Goal: Task Accomplishment & Management: Use online tool/utility

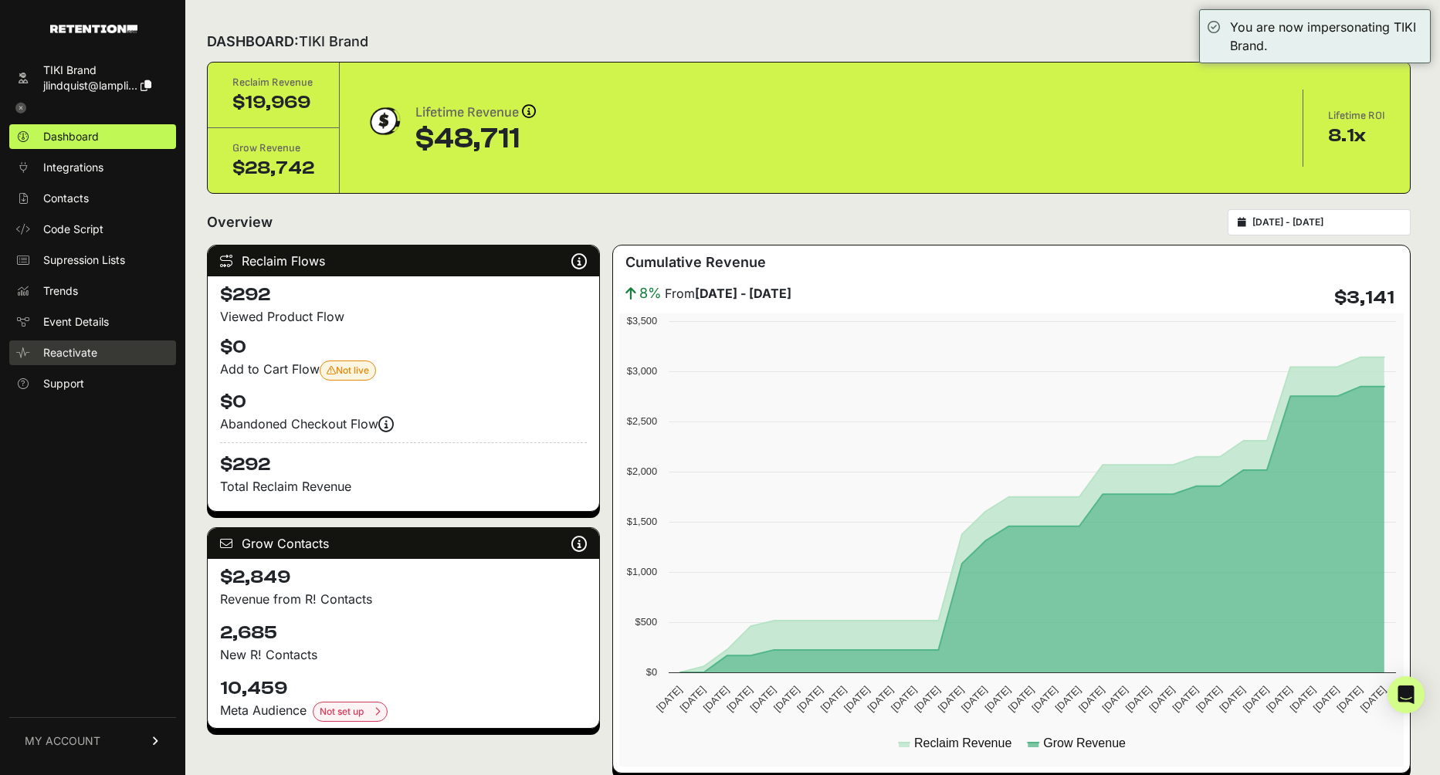
click at [71, 353] on span "Reactivate" at bounding box center [70, 352] width 54 height 15
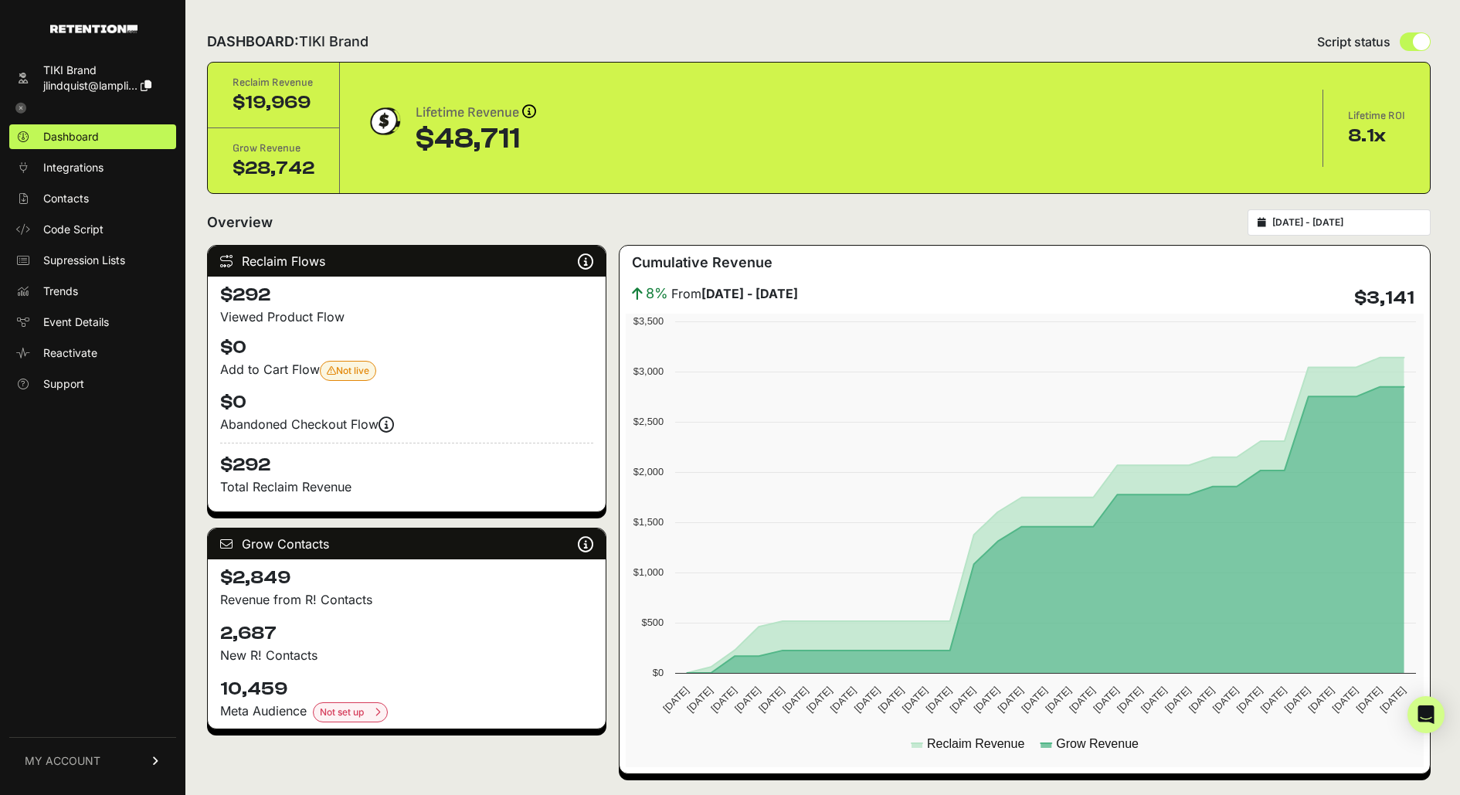
drag, startPoint x: 405, startPoint y: 141, endPoint x: 531, endPoint y: 147, distance: 126.0
click at [531, 147] on div "Lifetime Revenue Revenue attribution works in two ways: Grow Revenue: Revenue i…" at bounding box center [831, 128] width 933 height 53
drag, startPoint x: 409, startPoint y: 188, endPoint x: 338, endPoint y: 124, distance: 95.1
click at [408, 187] on div "Reclaim Revenue $19,969 Grow Revenue $28,742 Lifetime Revenue Revenue attributi…" at bounding box center [819, 128] width 1222 height 131
drag, startPoint x: 519, startPoint y: 140, endPoint x: 367, endPoint y: 130, distance: 152.5
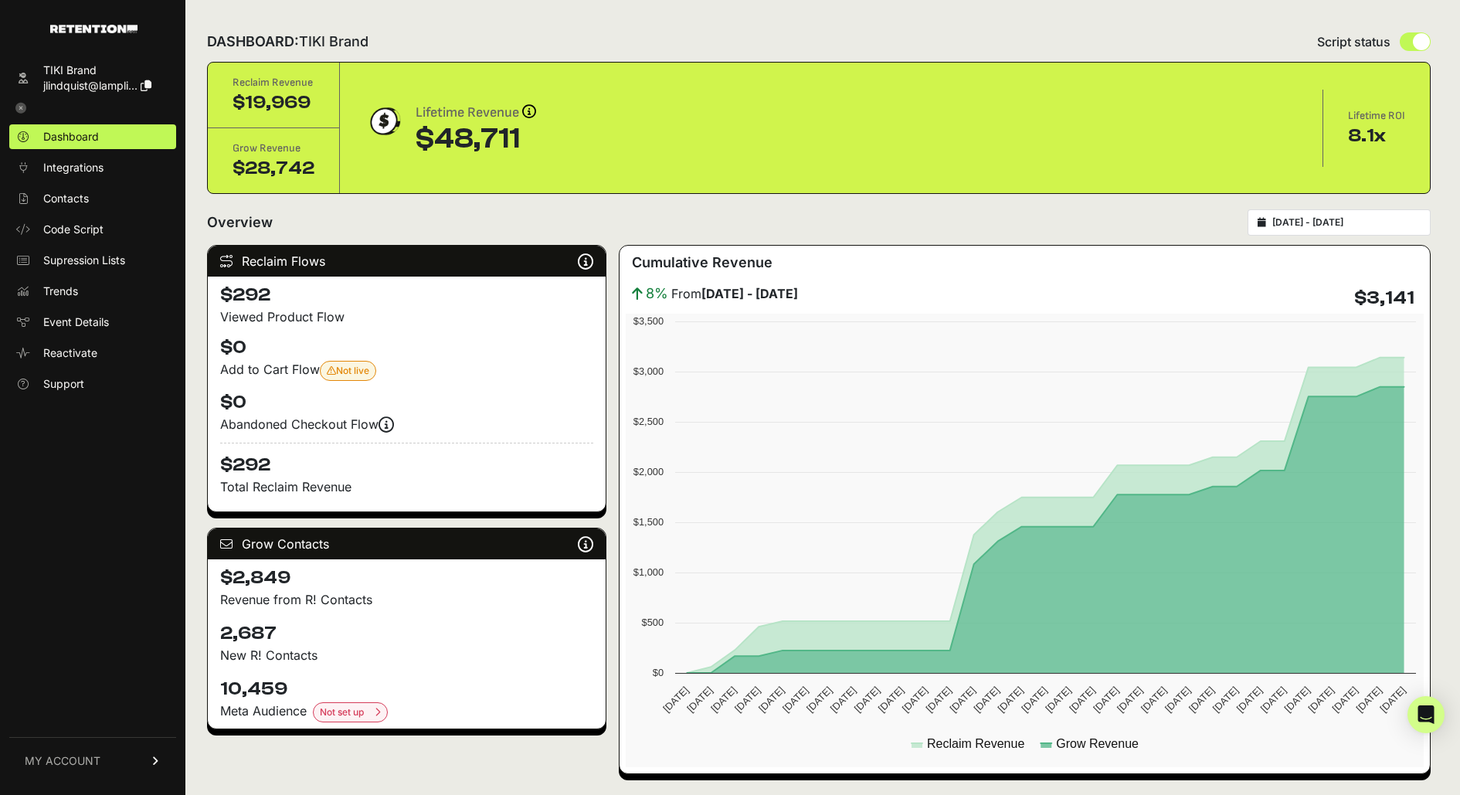
click at [367, 130] on div "Lifetime Revenue Revenue attribution works in two ways: Grow Revenue: Revenue i…" at bounding box center [831, 128] width 933 height 53
click at [521, 154] on div "Lifetime Revenue Revenue attribution works in two ways: Grow Revenue: Revenue i…" at bounding box center [831, 128] width 983 height 77
click at [506, 161] on div "Lifetime Revenue Revenue attribution works in two ways: Grow Revenue: Revenue i…" at bounding box center [831, 128] width 983 height 77
drag, startPoint x: 344, startPoint y: 259, endPoint x: 242, endPoint y: 254, distance: 101.3
click at [242, 254] on div "Reclaim Flows Reclaim identifies your known audience when your ESP can't (due t…" at bounding box center [407, 261] width 398 height 31
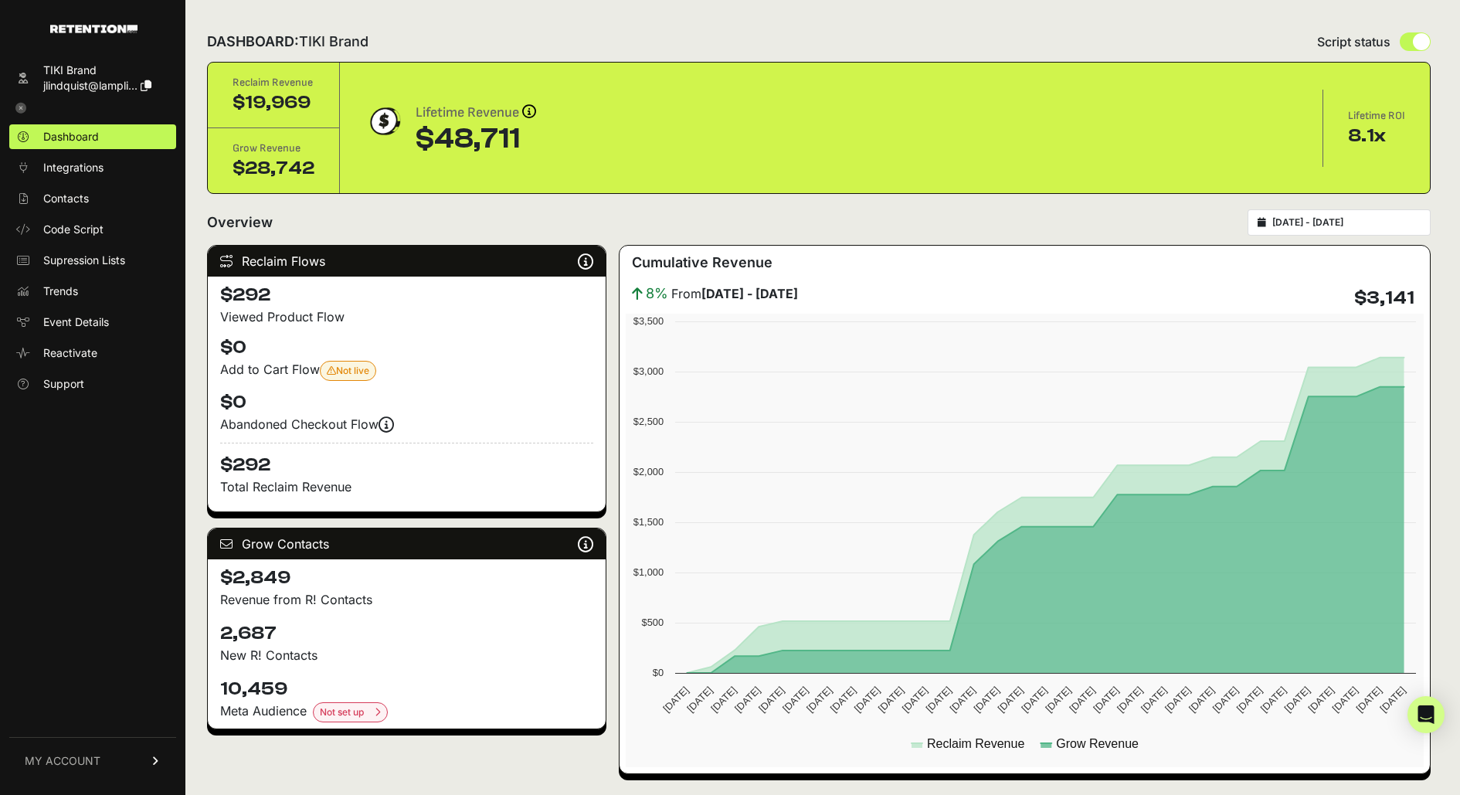
drag, startPoint x: 336, startPoint y: 544, endPoint x: 240, endPoint y: 541, distance: 95.8
click at [240, 541] on div "Grow Contacts Grow is a list growth tool that identifies anonymous site visitor…" at bounding box center [407, 543] width 398 height 31
drag, startPoint x: 314, startPoint y: 368, endPoint x: 222, endPoint y: 367, distance: 91.9
click at [222, 367] on div "Add to Cart Flow Not live Your 'Reclaim Cart Abandonment [Retention]' flow is n…" at bounding box center [406, 370] width 373 height 21
drag, startPoint x: 218, startPoint y: 628, endPoint x: 320, endPoint y: 639, distance: 102.5
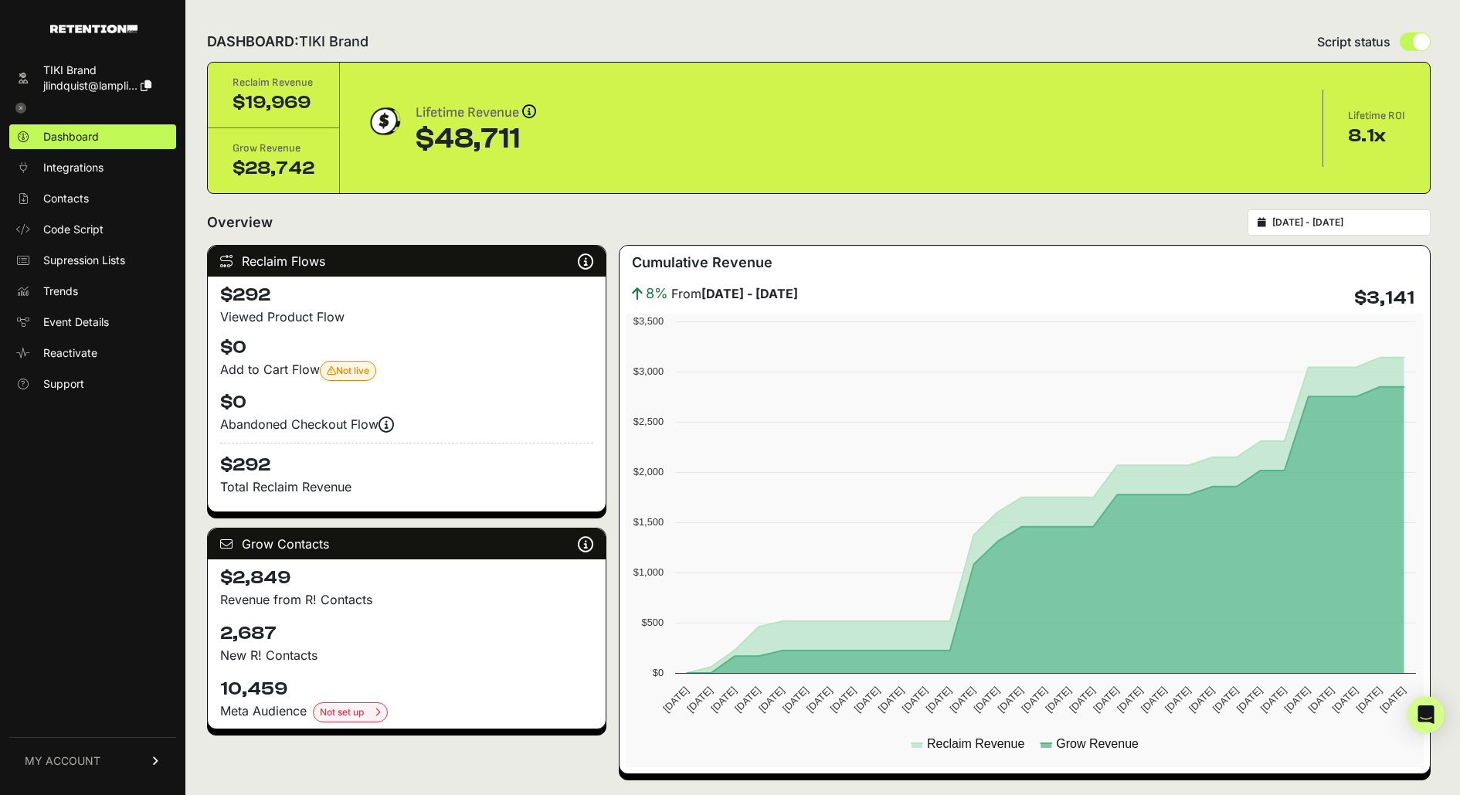
click at [320, 639] on div "2,687 New R! Contacts" at bounding box center [407, 643] width 398 height 56
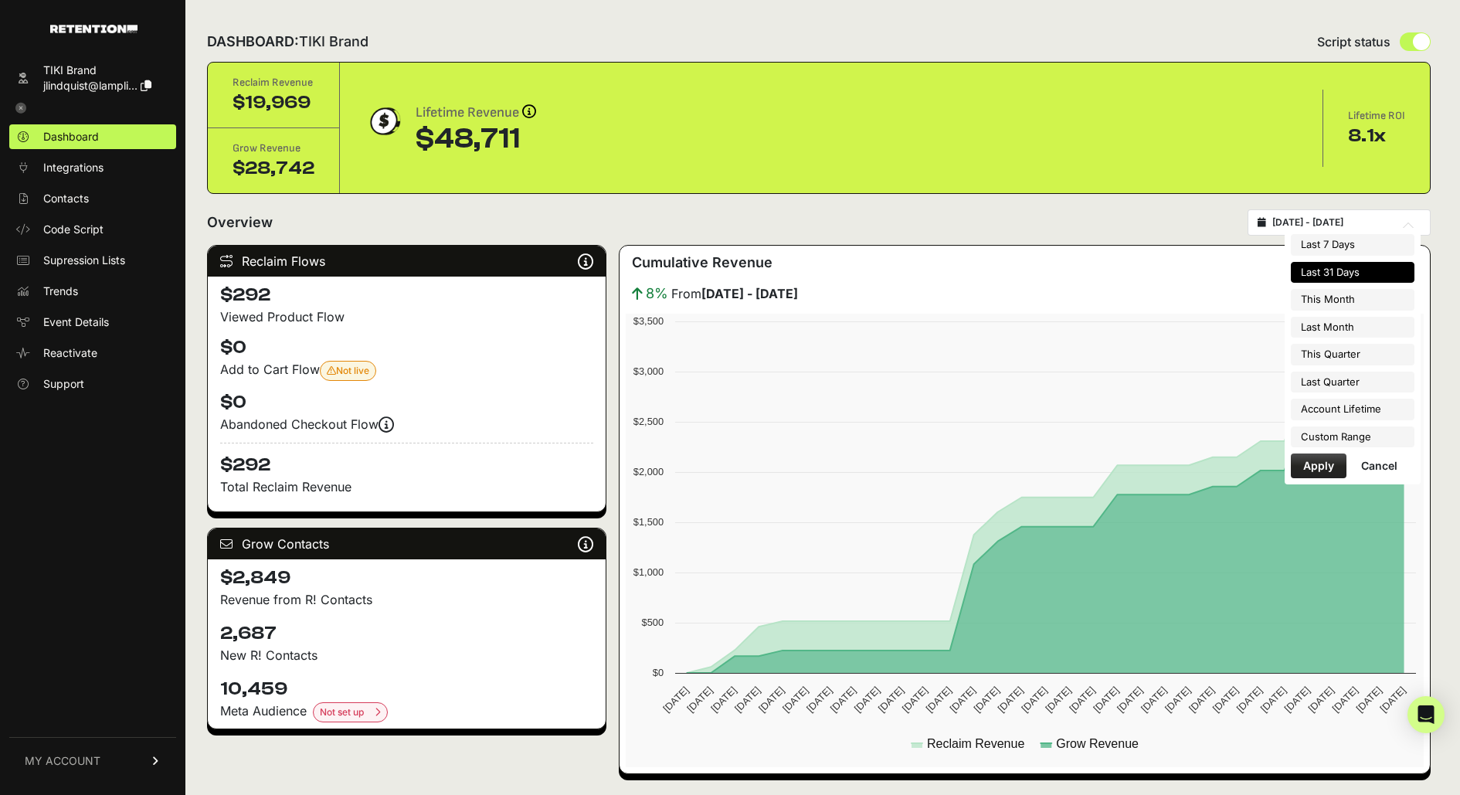
click at [1345, 226] on input "2025-08-12 - 2025-09-11" at bounding box center [1346, 222] width 148 height 12
click at [1342, 276] on li "Last 31 Days" at bounding box center [1352, 273] width 124 height 22
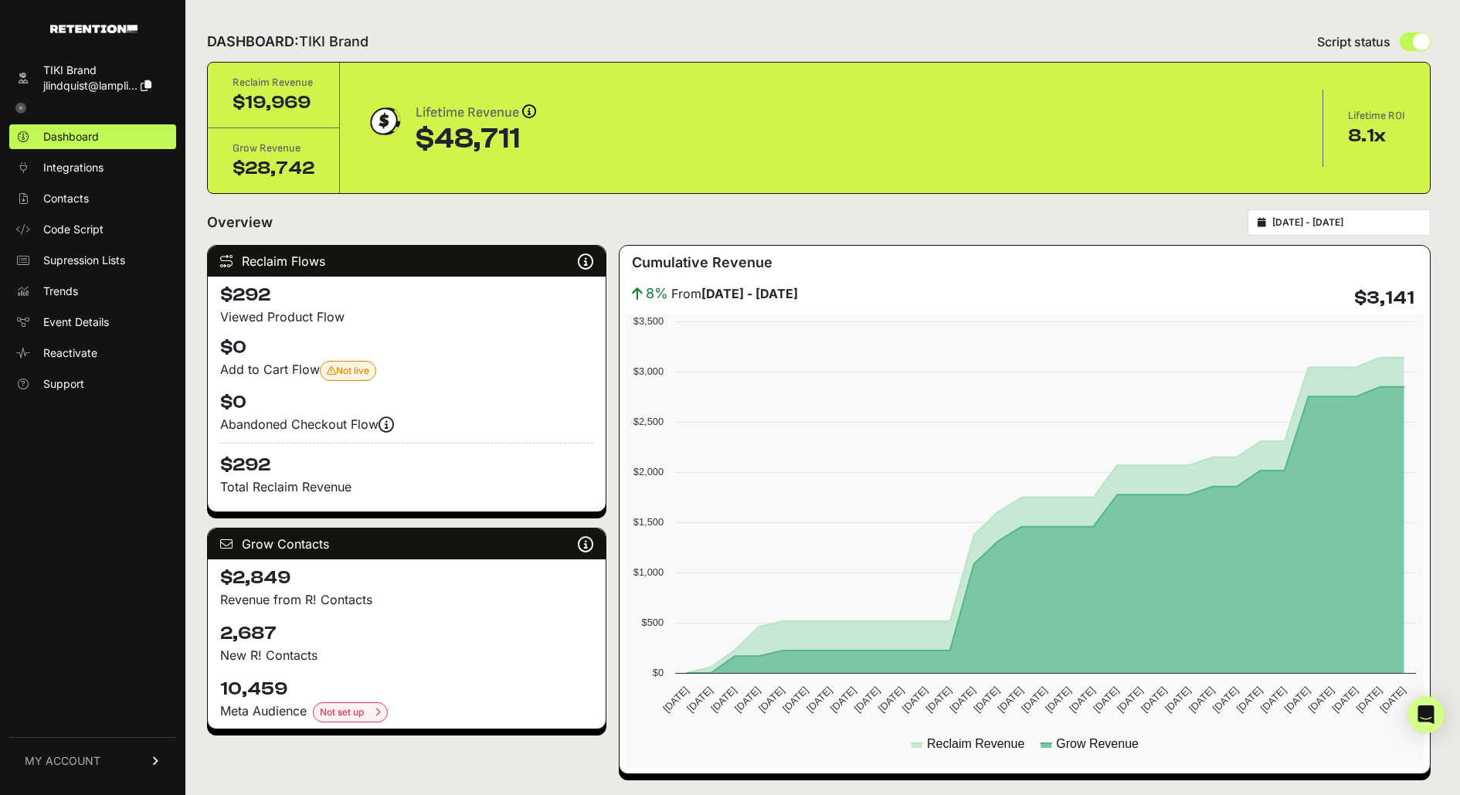
drag, startPoint x: 219, startPoint y: 680, endPoint x: 341, endPoint y: 682, distance: 122.0
click at [341, 682] on h4 "10,459" at bounding box center [406, 689] width 373 height 25
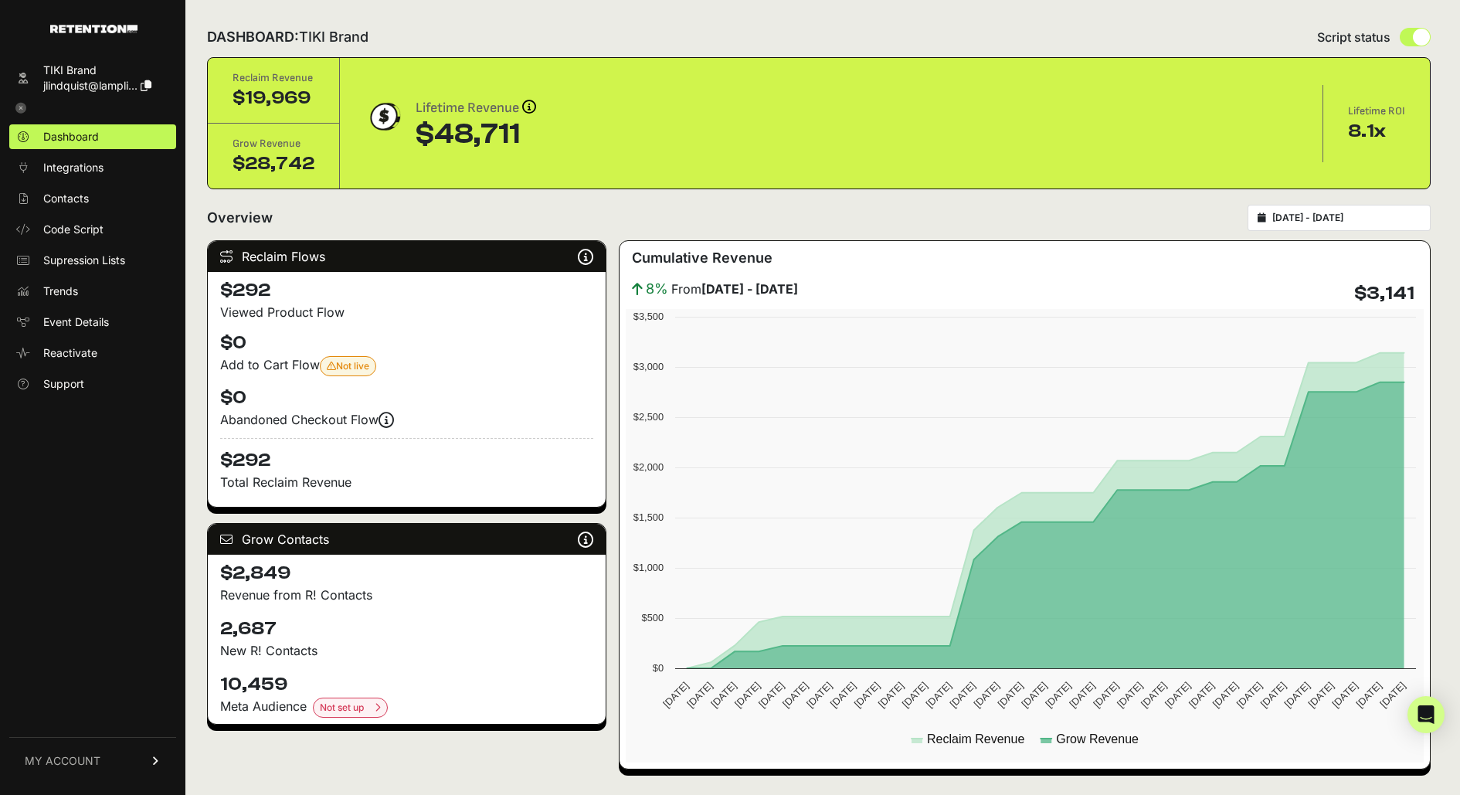
click at [1314, 219] on input "2025-08-12 - 2025-09-11" at bounding box center [1346, 218] width 148 height 12
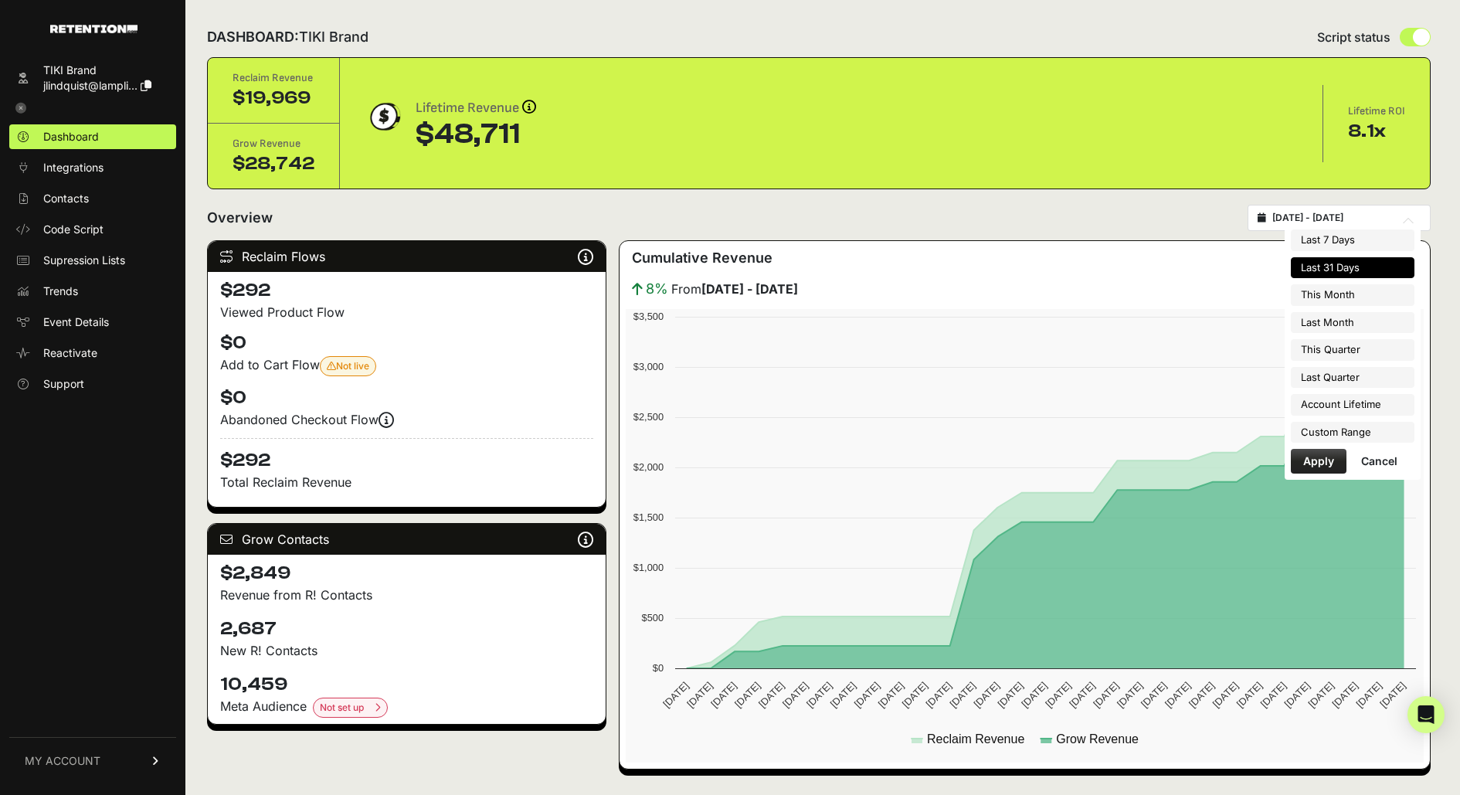
click at [1347, 270] on li "Last 31 Days" at bounding box center [1352, 268] width 124 height 22
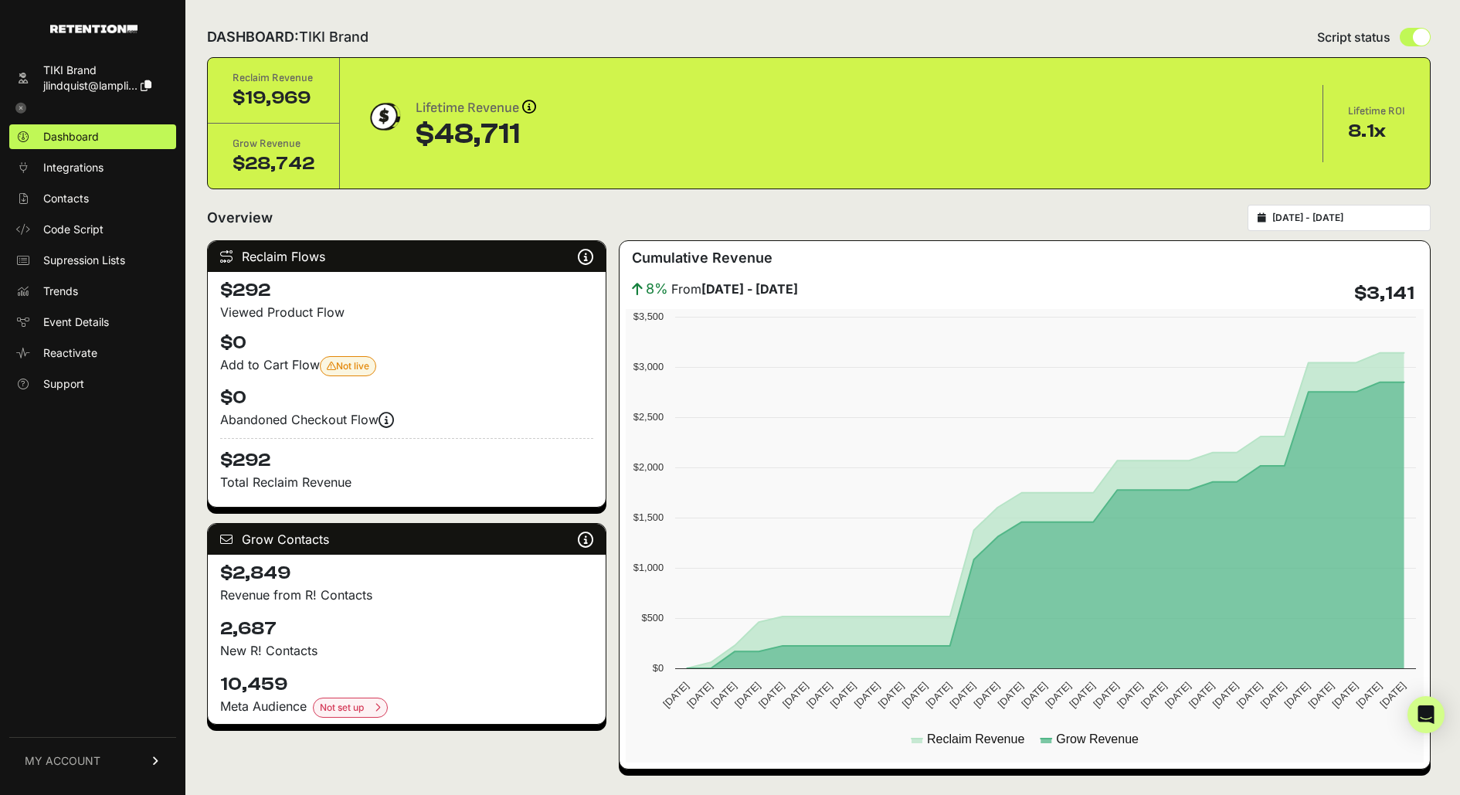
drag, startPoint x: 1352, startPoint y: 292, endPoint x: 1449, endPoint y: 290, distance: 96.6
drag, startPoint x: 314, startPoint y: 462, endPoint x: 203, endPoint y: 456, distance: 110.6
drag, startPoint x: 1362, startPoint y: 290, endPoint x: 1419, endPoint y: 278, distance: 57.6
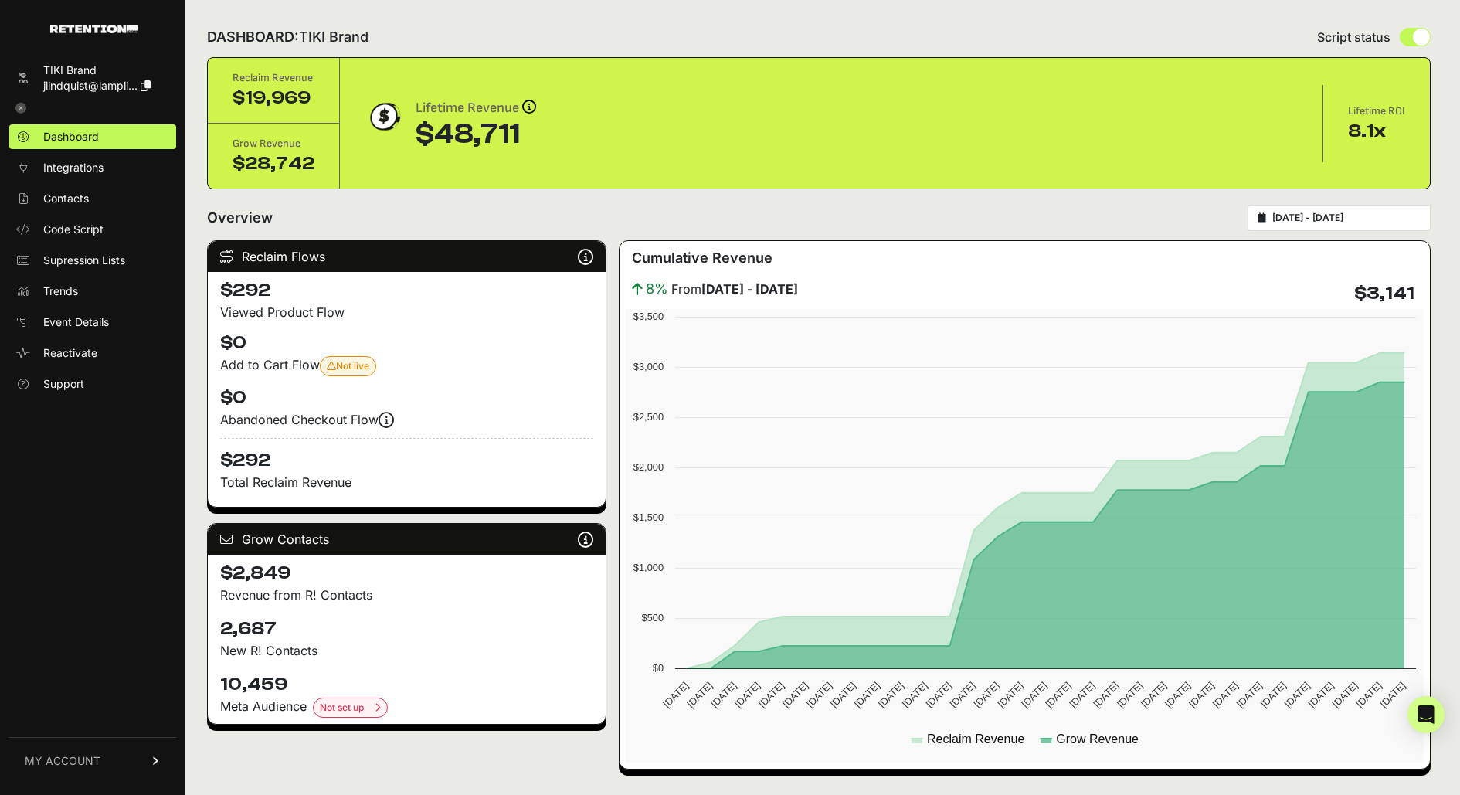
click at [1419, 278] on div "8% From July 12 - August 11 $3,141" at bounding box center [1025, 293] width 798 height 31
drag, startPoint x: 1416, startPoint y: 293, endPoint x: 1350, endPoint y: 292, distance: 66.4
click at [1350, 292] on div "8% From July 12 - August 11 $3,141" at bounding box center [1025, 293] width 798 height 31
click at [1362, 222] on input "2025-08-12 - 2025-09-11" at bounding box center [1346, 218] width 148 height 12
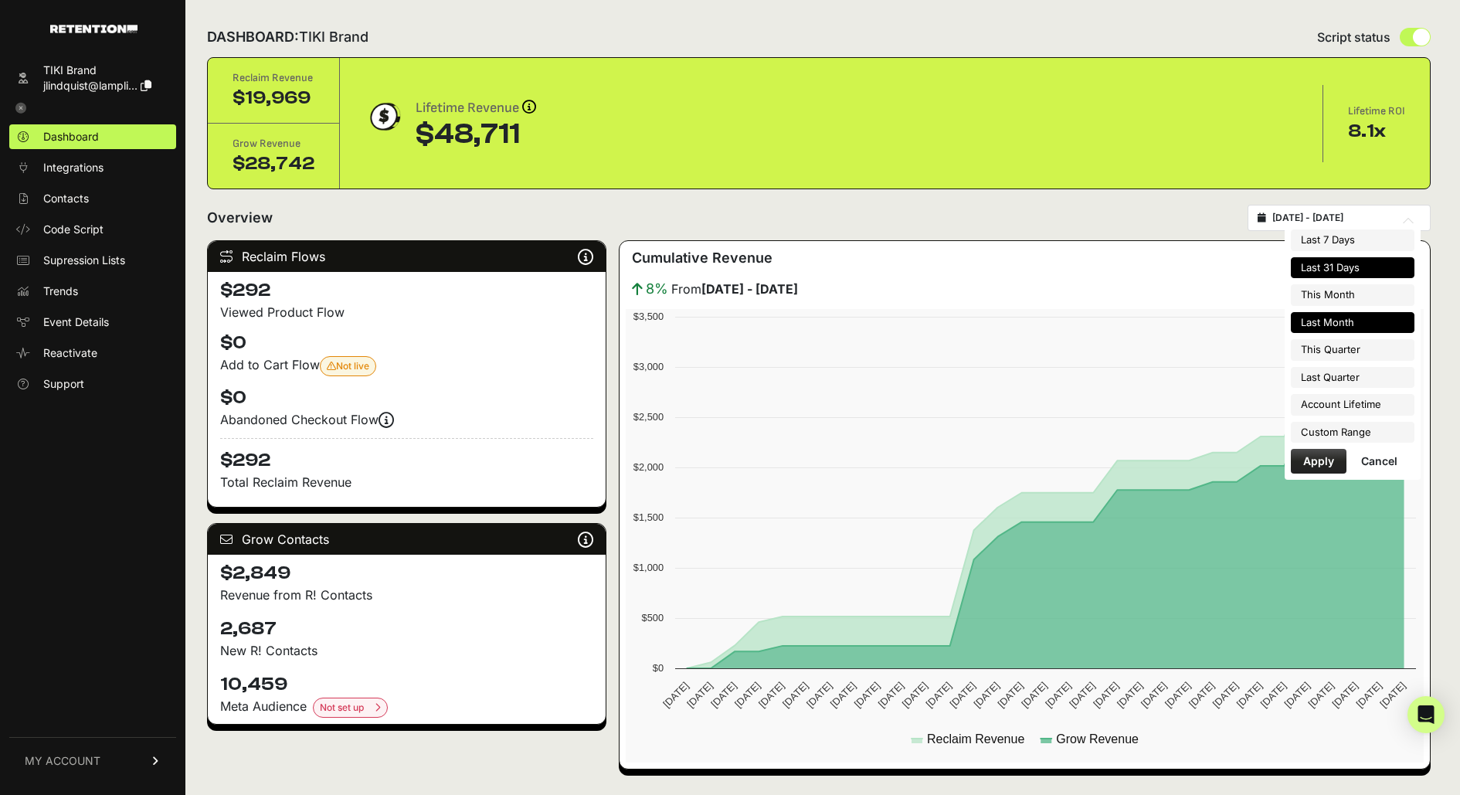
click at [1352, 319] on li "Last Month" at bounding box center [1352, 323] width 124 height 22
type input "2025-08-01 - 2025-08-31"
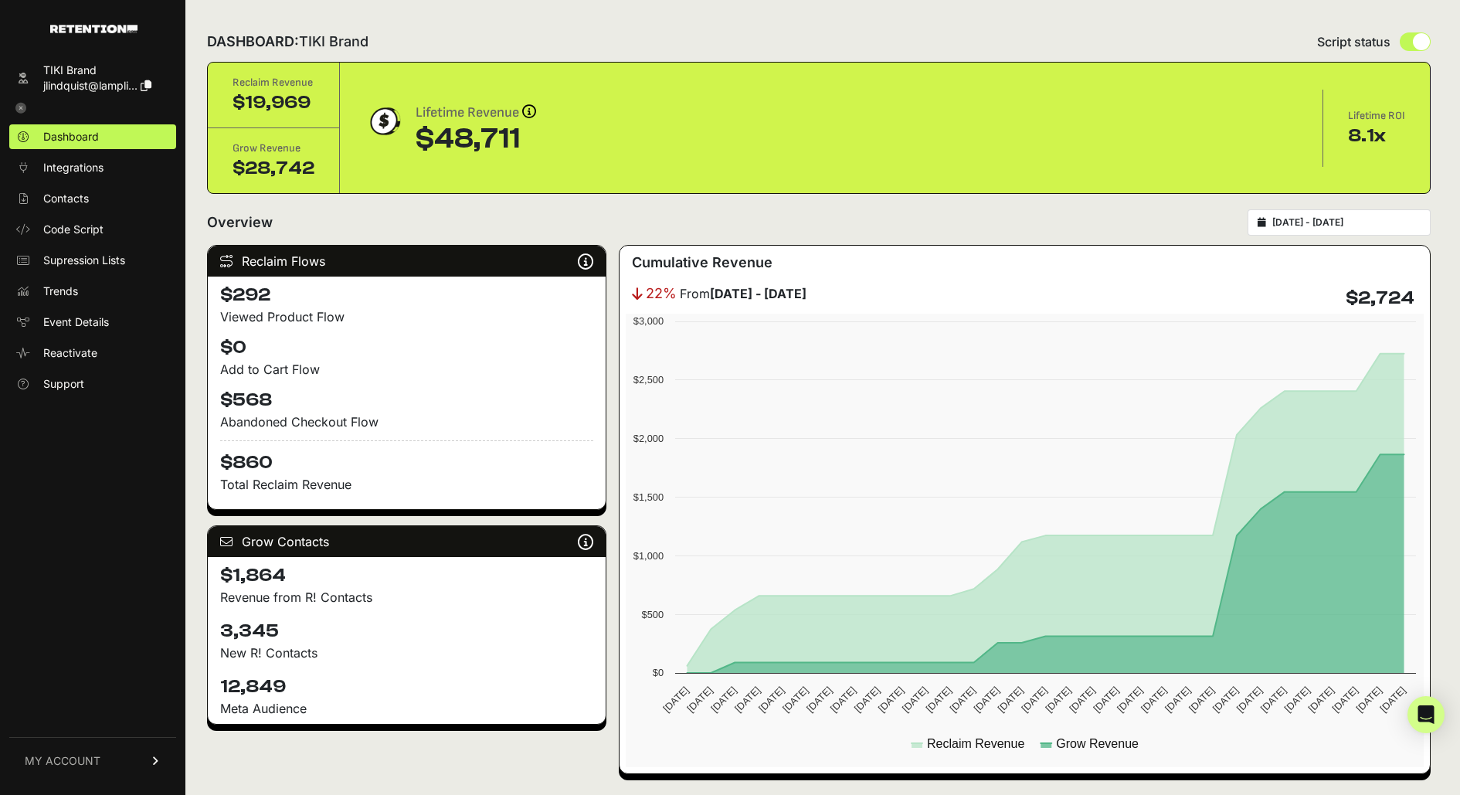
drag, startPoint x: 0, startPoint y: 0, endPoint x: 1418, endPoint y: 292, distance: 1447.6
click at [1418, 292] on div "22% From July 01 - July 31 $2,724" at bounding box center [1025, 298] width 798 height 31
click at [632, 226] on div "Overview 2025-08-01 - 2025-08-31" at bounding box center [818, 222] width 1223 height 26
click at [636, 222] on div "Overview 2025-08-01 - 2025-08-31" at bounding box center [818, 222] width 1223 height 26
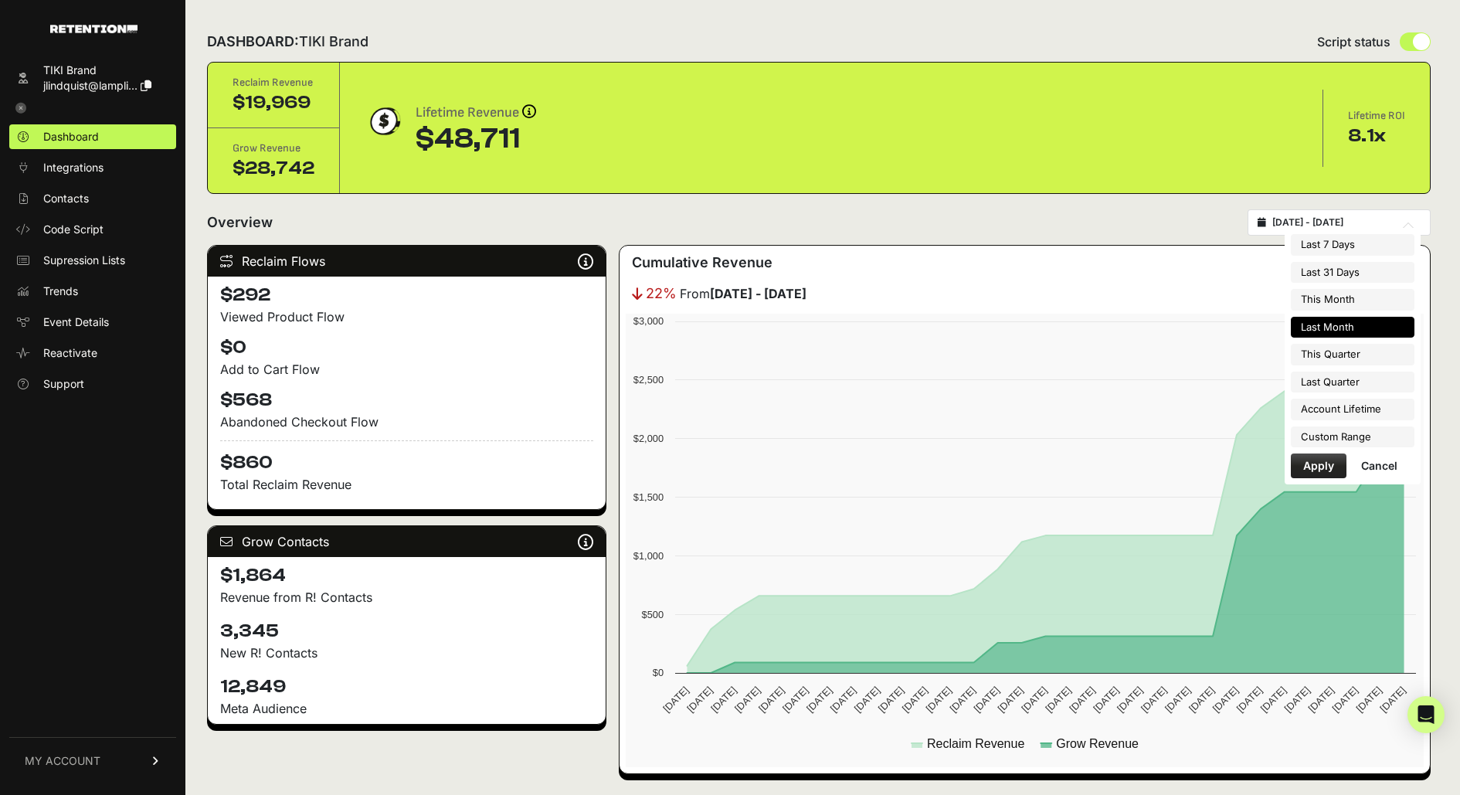
click at [1345, 220] on input "2025-08-01 - 2025-08-31" at bounding box center [1346, 222] width 148 height 12
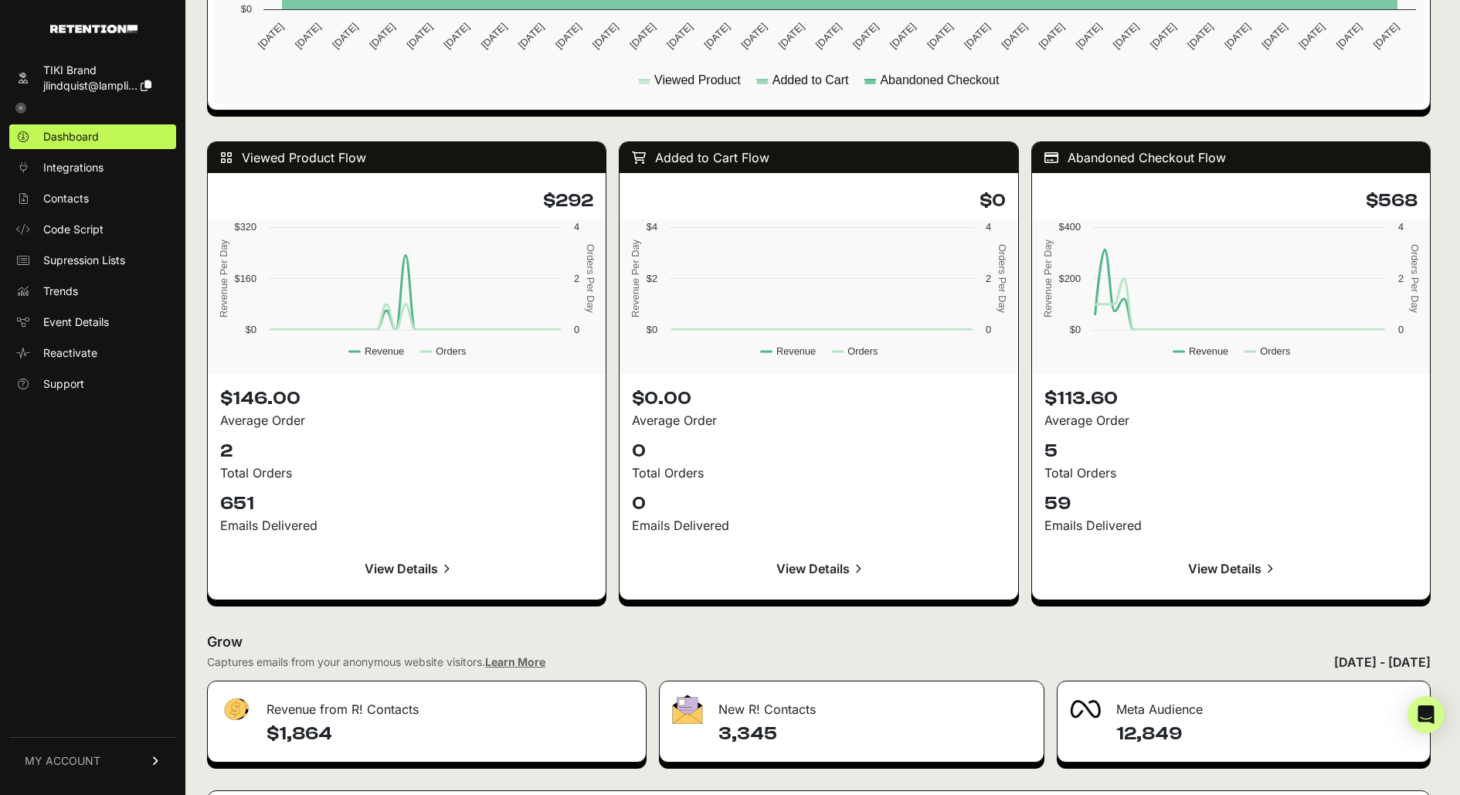
scroll to position [1271, 0]
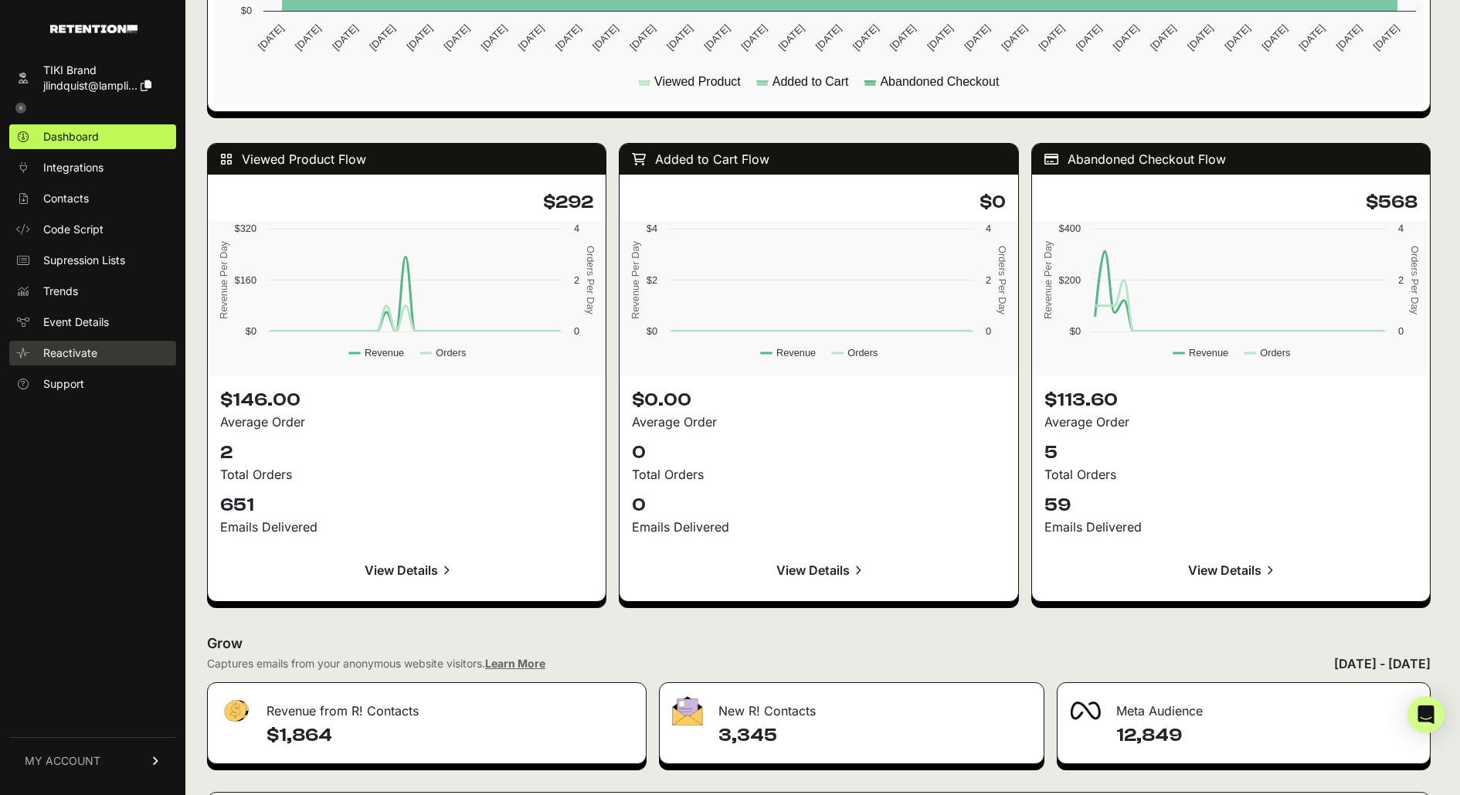
click at [96, 353] on span "Reactivate" at bounding box center [70, 352] width 54 height 15
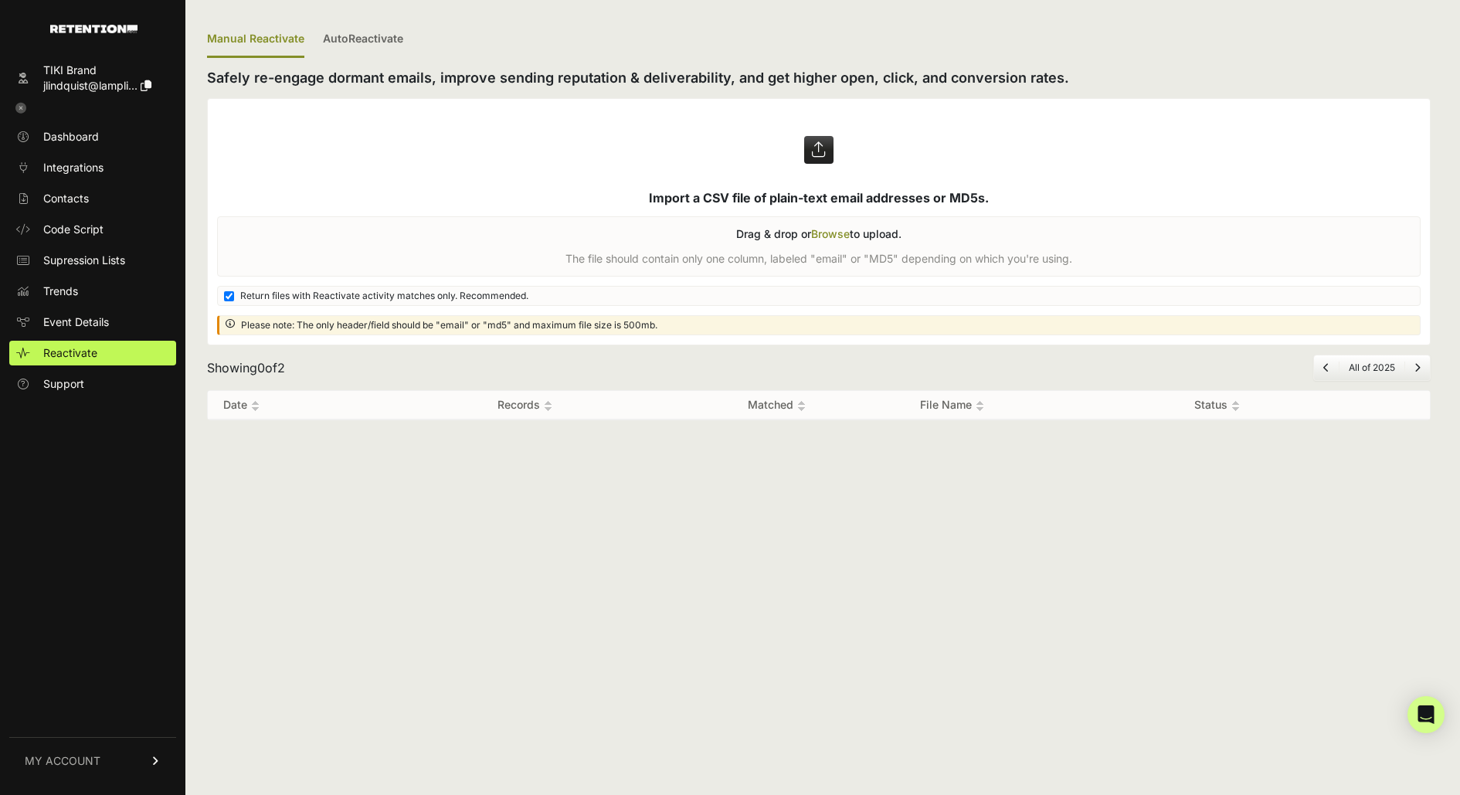
click at [814, 151] on label at bounding box center [819, 222] width 1222 height 246
click at [0, 0] on input "file" at bounding box center [0, 0] width 0 height 0
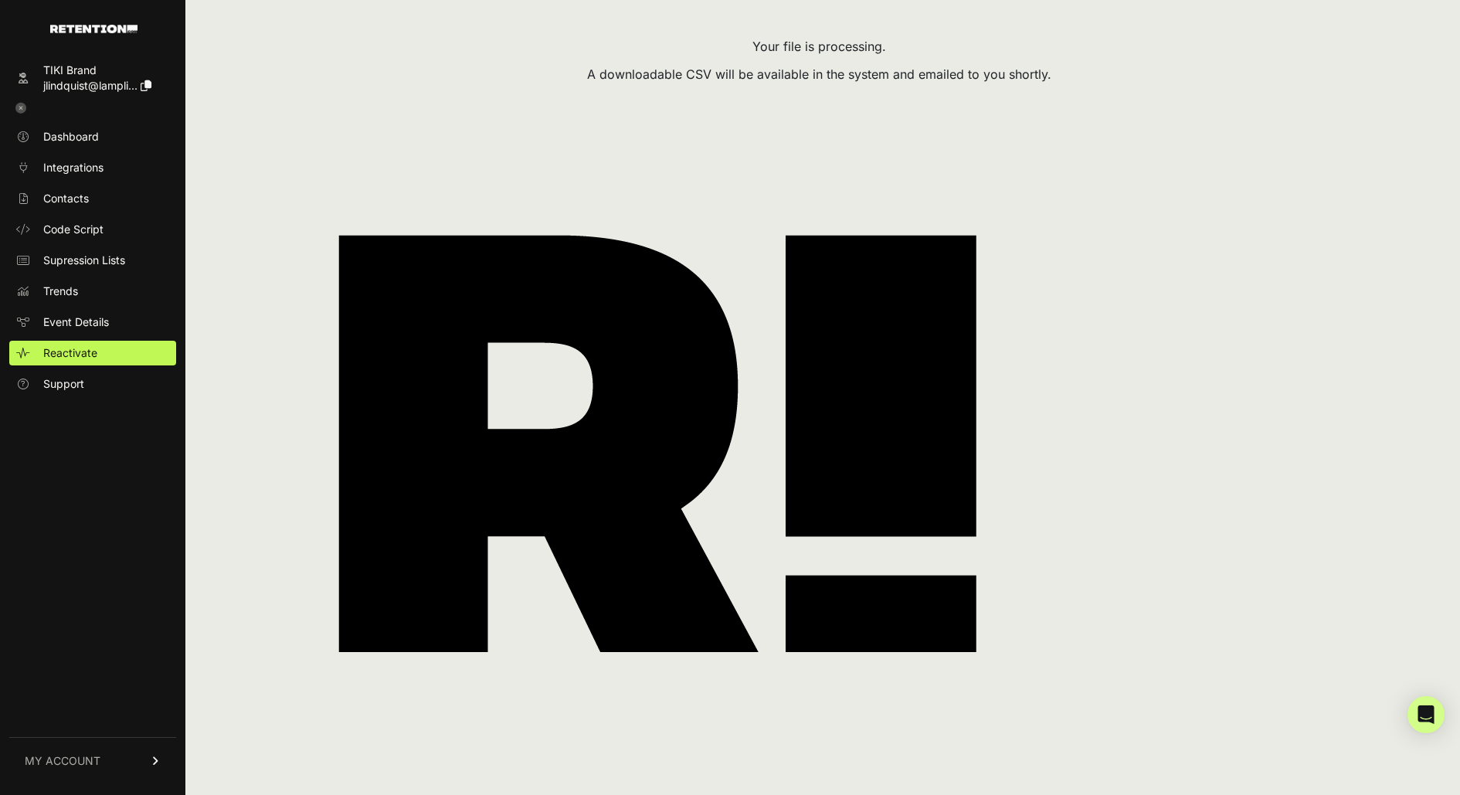
click at [697, 160] on img at bounding box center [657, 444] width 901 height 708
